Goal: Transaction & Acquisition: Purchase product/service

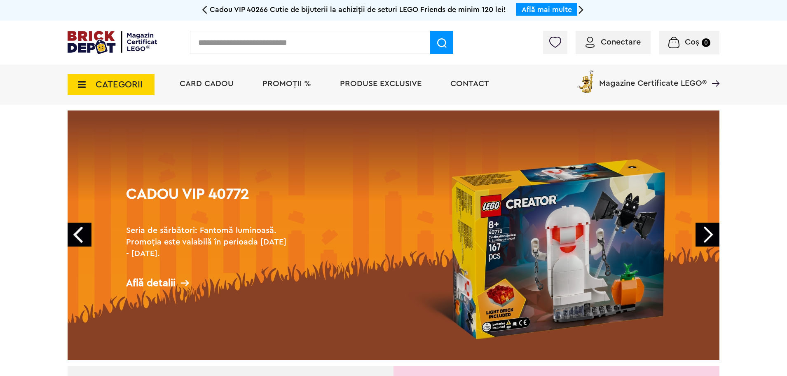
click at [282, 82] on span "PROMOȚII %" at bounding box center [286, 83] width 49 height 8
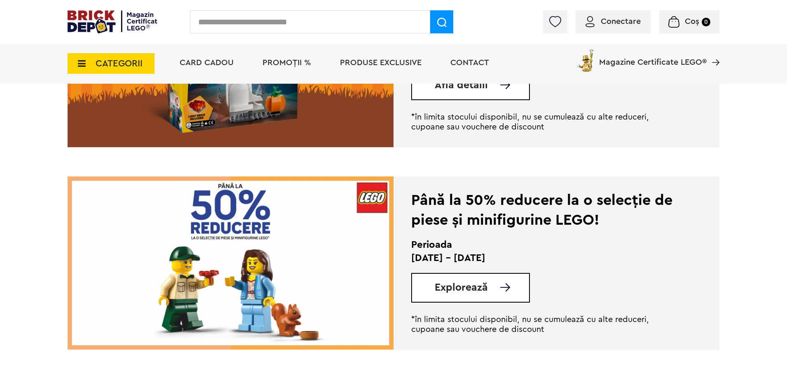
scroll to position [1339, 0]
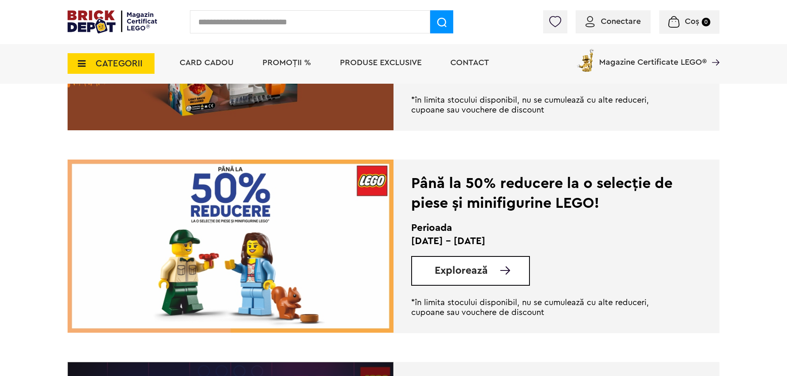
click at [472, 270] on span "Explorează" at bounding box center [461, 270] width 53 height 10
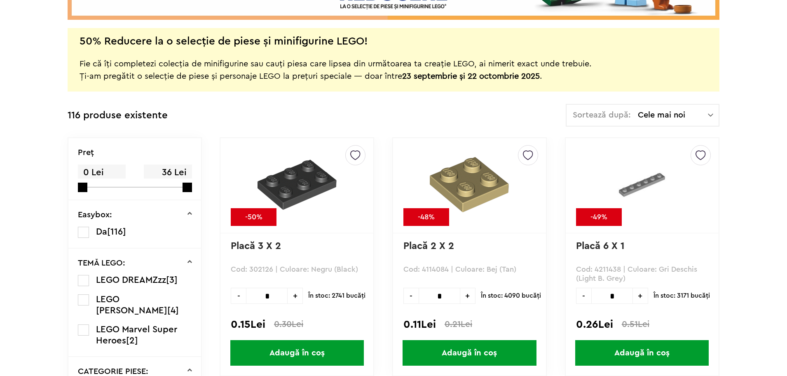
scroll to position [420, 0]
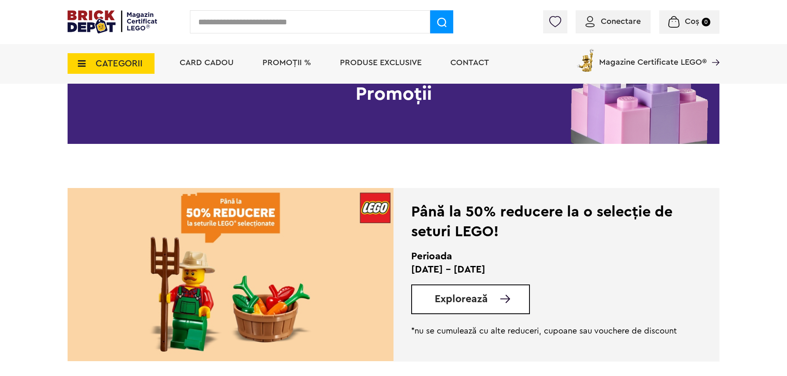
scroll to position [140, 0]
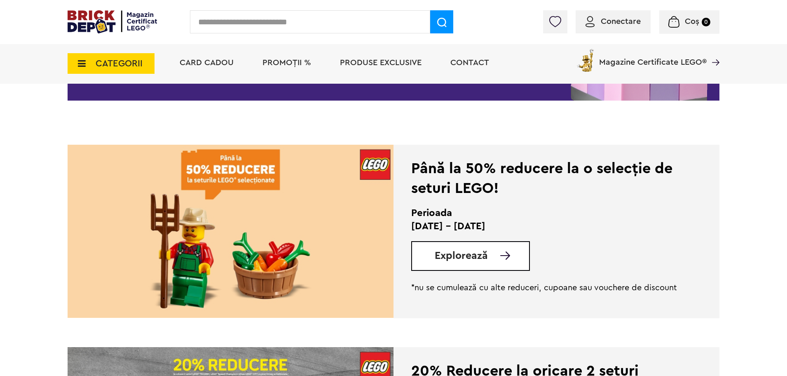
click at [480, 250] on span "Explorează" at bounding box center [461, 255] width 53 height 10
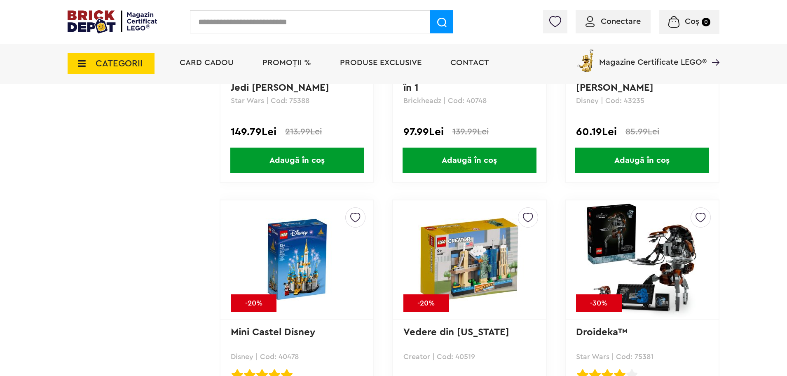
scroll to position [3295, 0]
